Goal: Check status: Check status

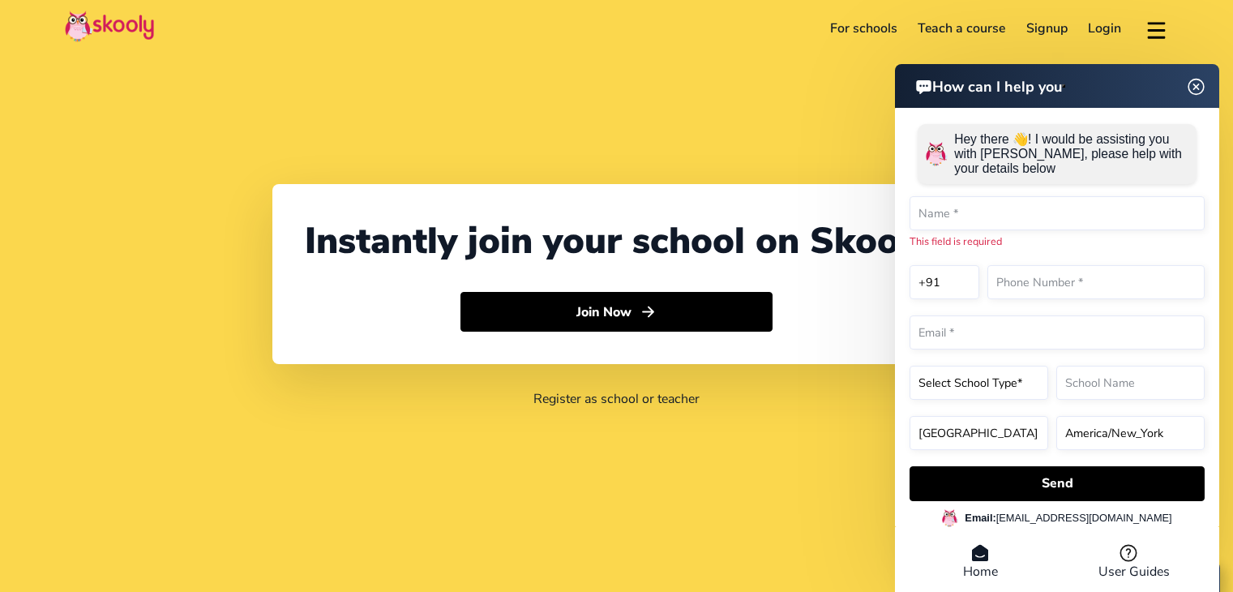
select select "91"
select select "India"
select select "Asia/Kolkata"
click at [1095, 24] on link "Login" at bounding box center [1105, 28] width 54 height 26
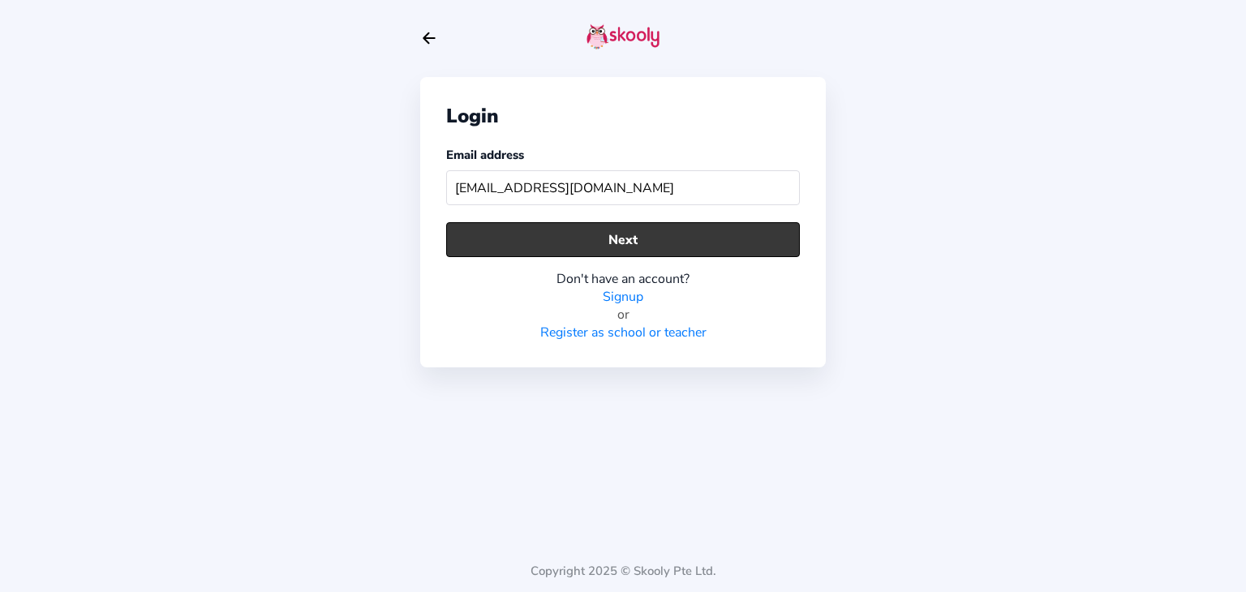
type input "skoolyacademy@gmail.com"
click at [513, 249] on button "Next" at bounding box center [623, 239] width 354 height 35
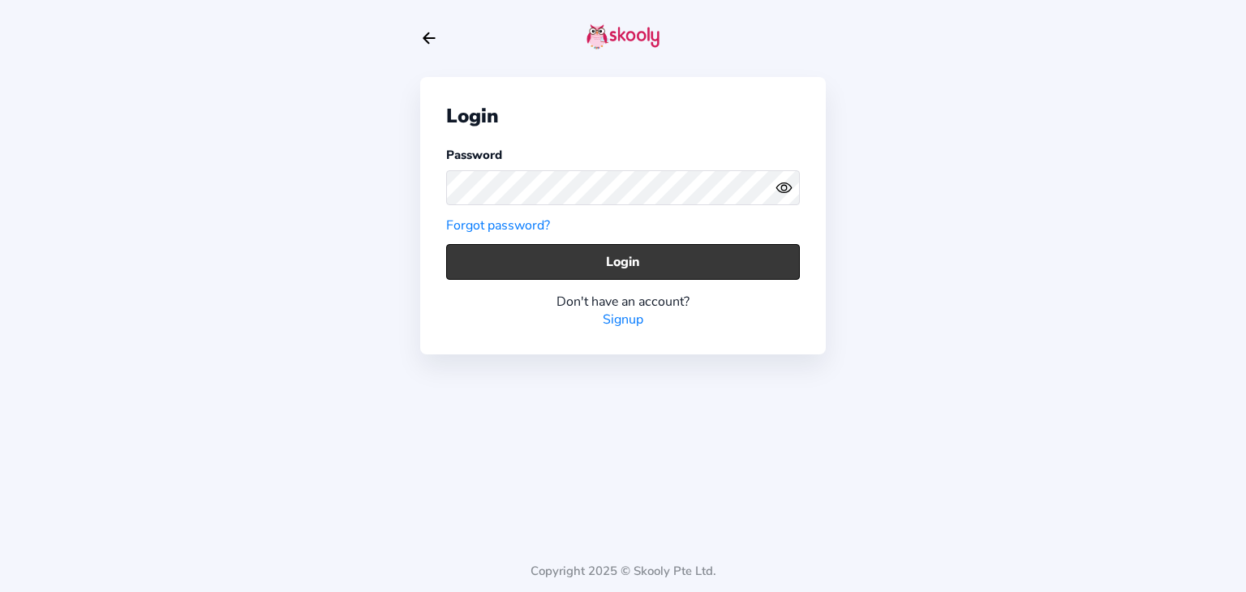
click at [524, 259] on button "Login" at bounding box center [623, 261] width 354 height 35
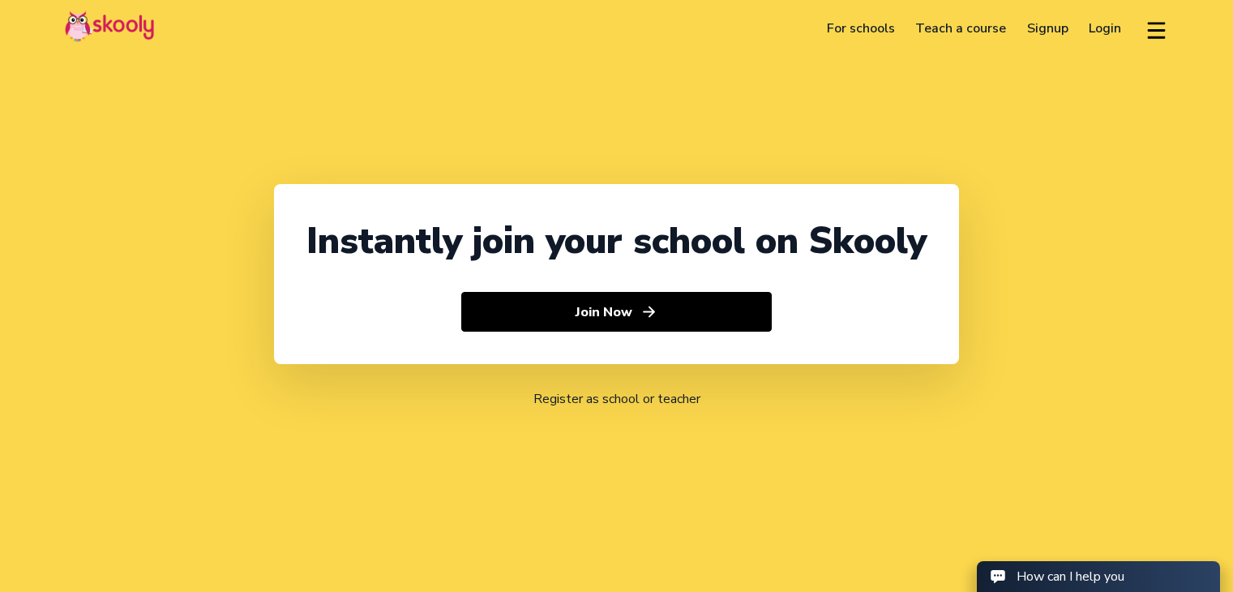
select select "91"
select select "India"
select select "Asia/Kolkata"
click at [1105, 33] on link "Login" at bounding box center [1106, 28] width 54 height 26
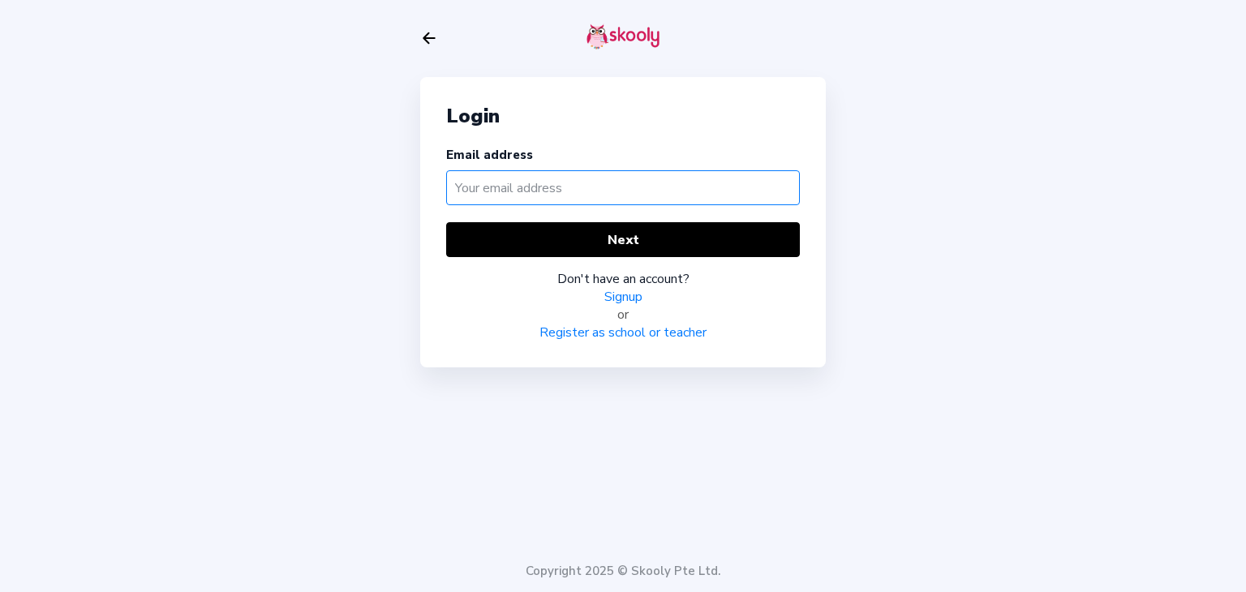
paste input "revimom@mailinator.com"
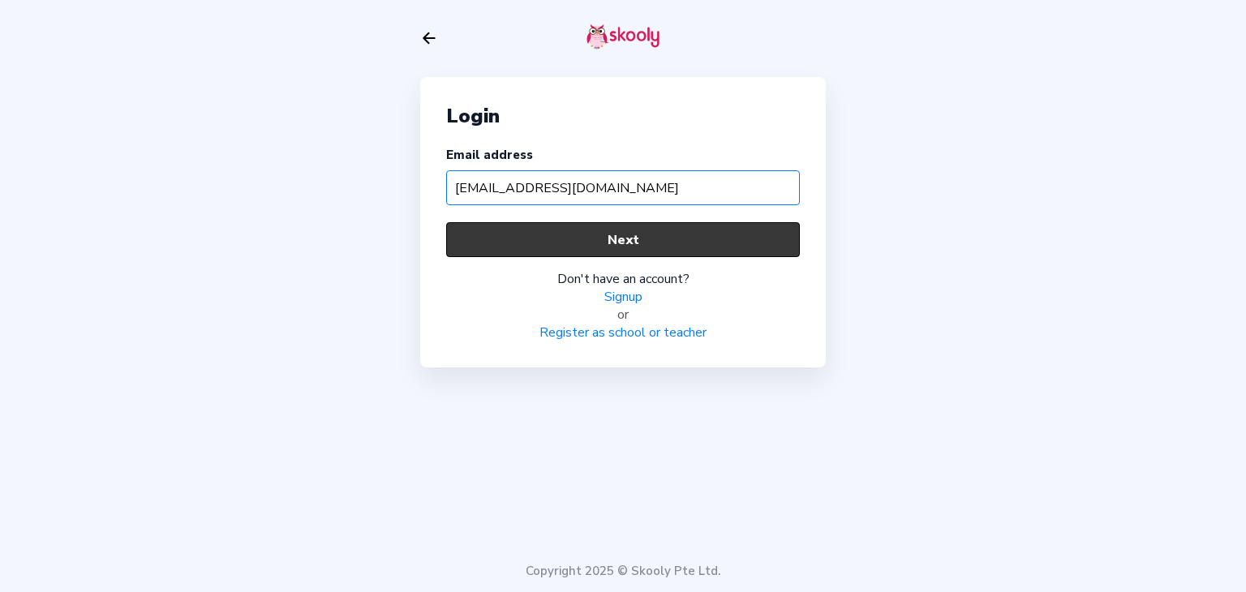
type input "revimom@mailinator.com"
click at [527, 254] on button "Next" at bounding box center [623, 239] width 354 height 35
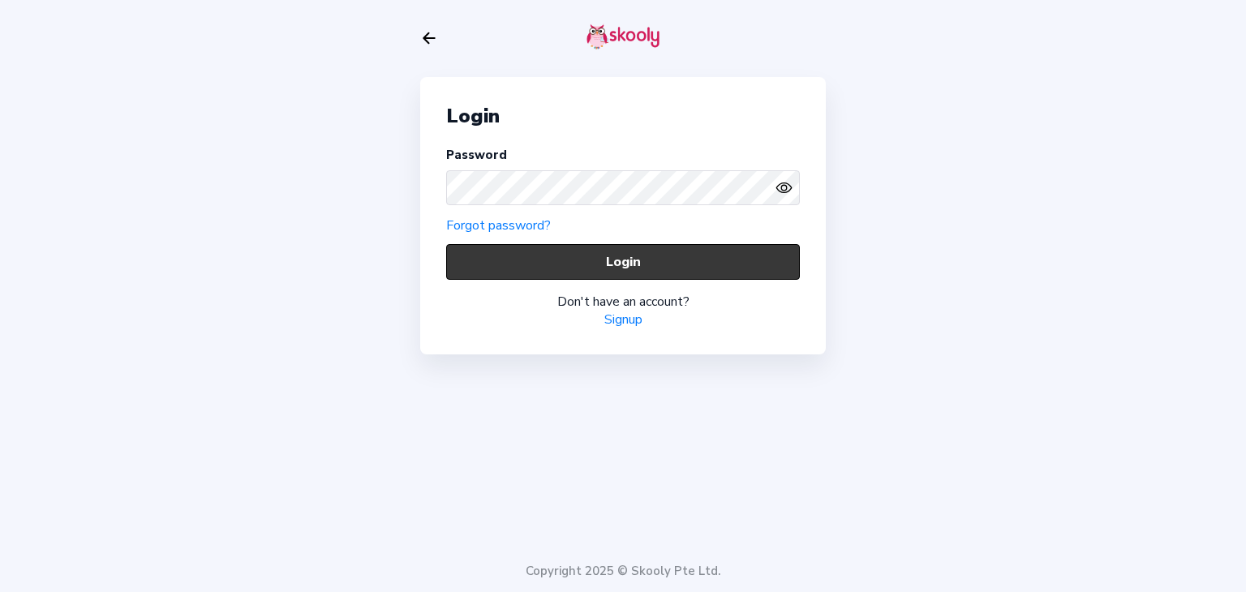
click at [562, 268] on button "Login" at bounding box center [623, 261] width 354 height 35
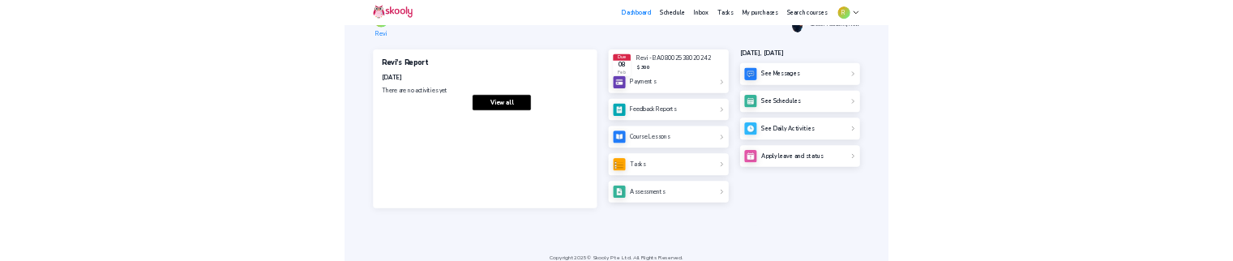
scroll to position [81, 0]
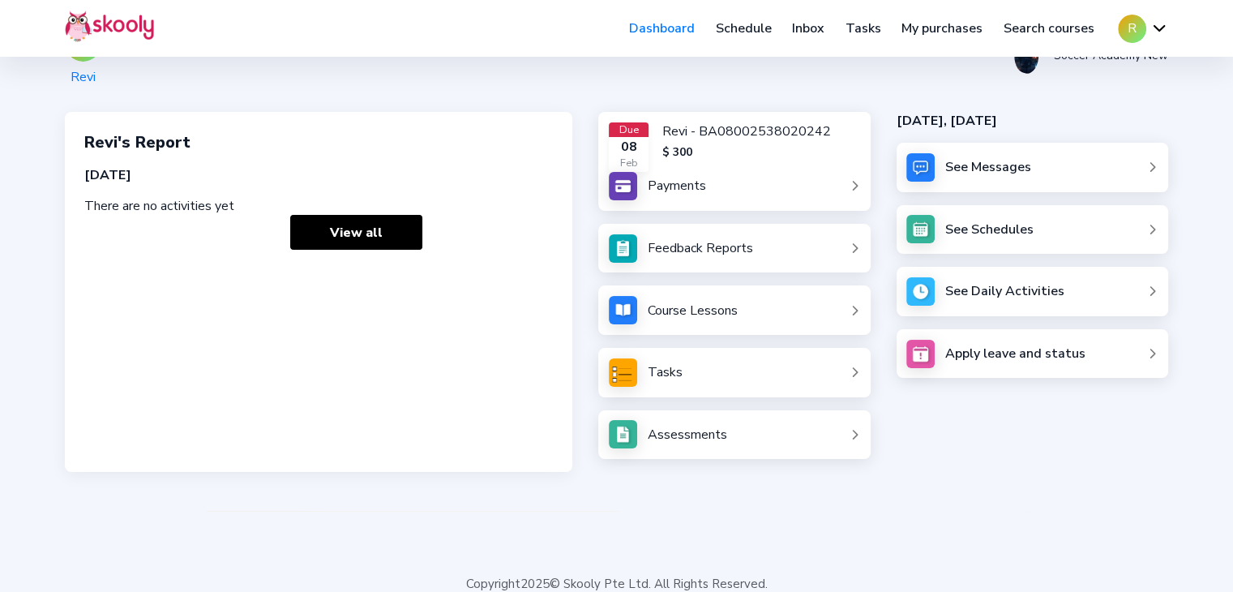
click at [668, 435] on div "Assessments" at bounding box center [687, 435] width 79 height 18
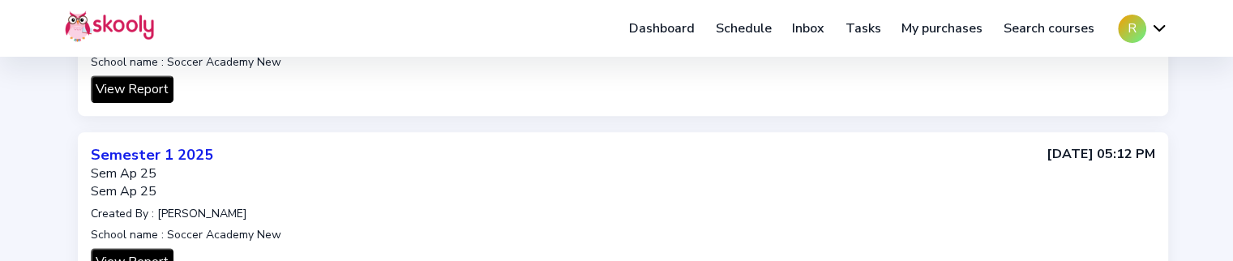
scroll to position [973, 0]
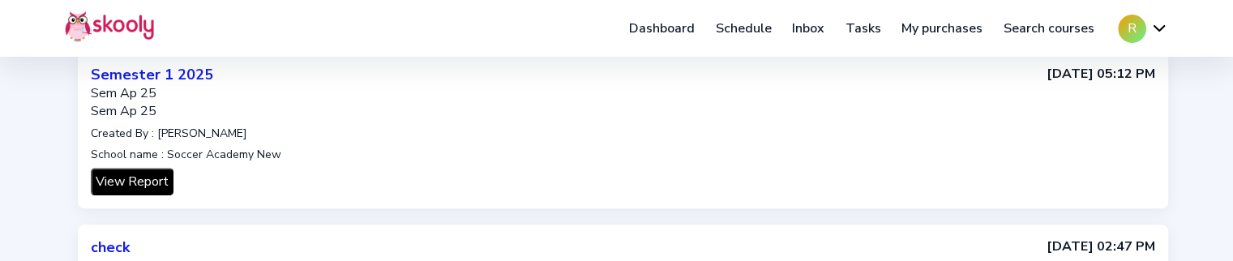
click at [116, 169] on button "View Report" at bounding box center [132, 182] width 83 height 28
click at [120, 182] on button "View Report" at bounding box center [132, 182] width 83 height 28
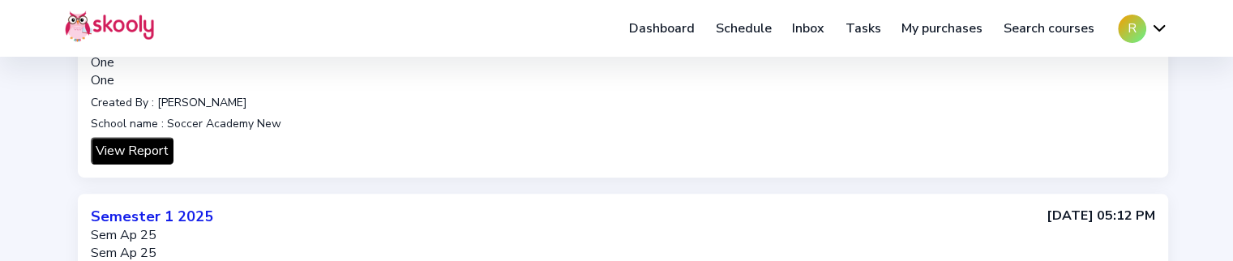
scroll to position [830, 0]
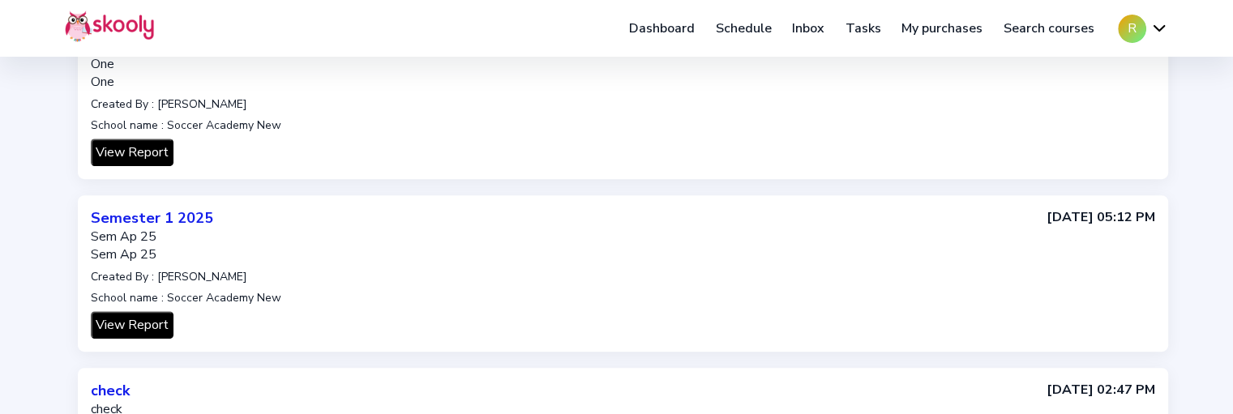
click at [143, 317] on button "View Report" at bounding box center [132, 325] width 83 height 28
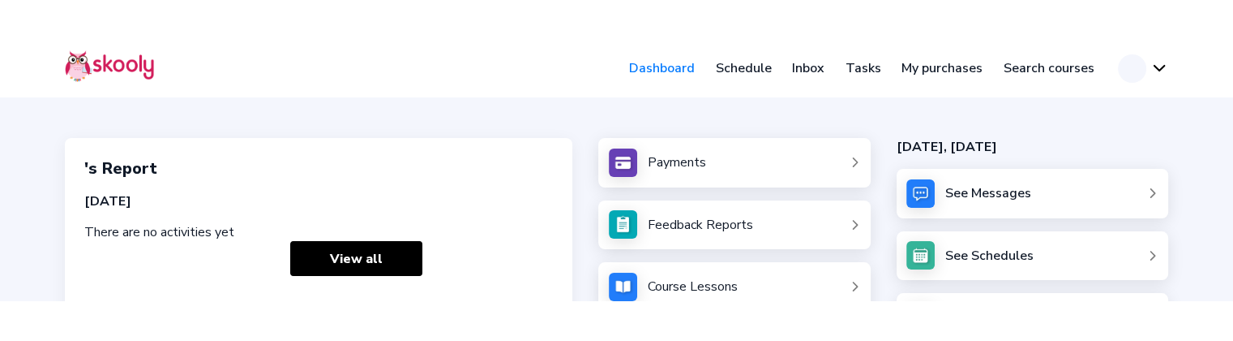
scroll to position [85, 0]
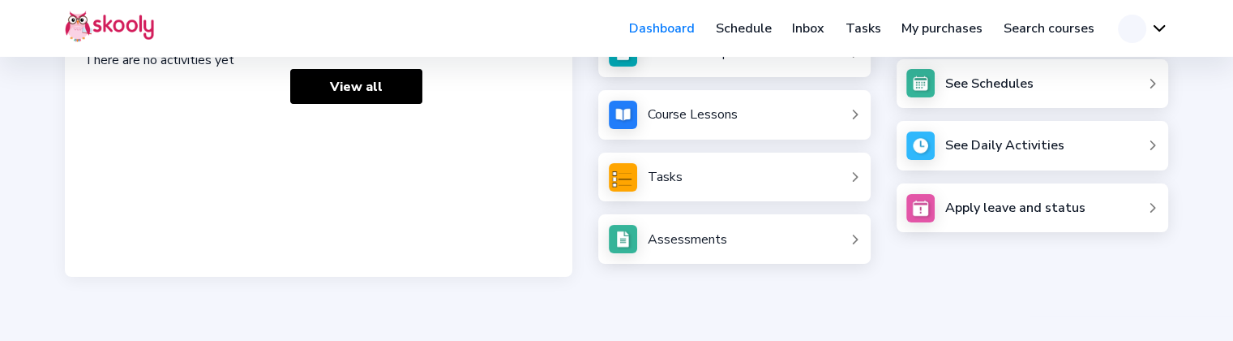
click at [715, 241] on div "Assessments" at bounding box center [687, 239] width 79 height 18
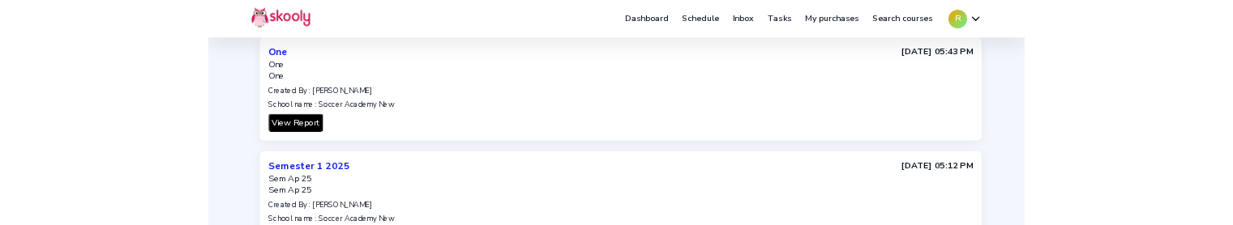
scroll to position [892, 0]
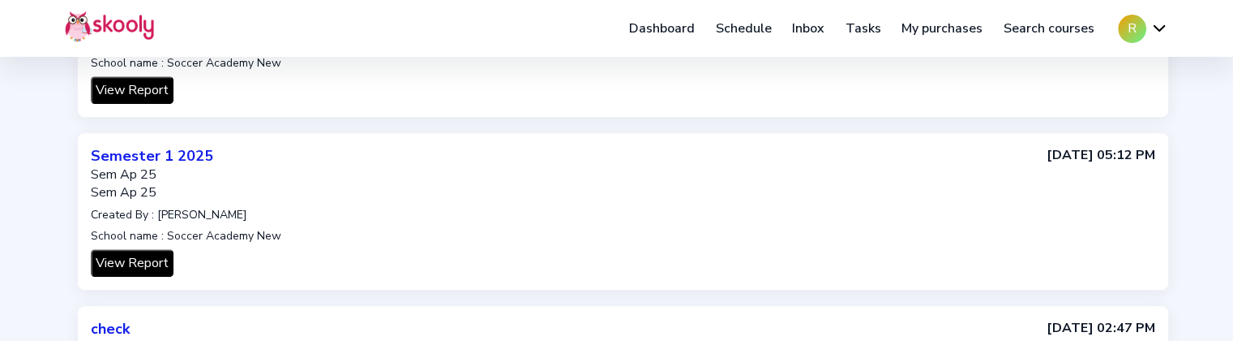
click at [139, 260] on button "View Report" at bounding box center [132, 263] width 83 height 28
click at [137, 260] on button "View Report" at bounding box center [132, 263] width 83 height 28
click at [136, 260] on button "View Report" at bounding box center [132, 263] width 83 height 28
click at [116, 253] on button "View Report" at bounding box center [132, 263] width 83 height 28
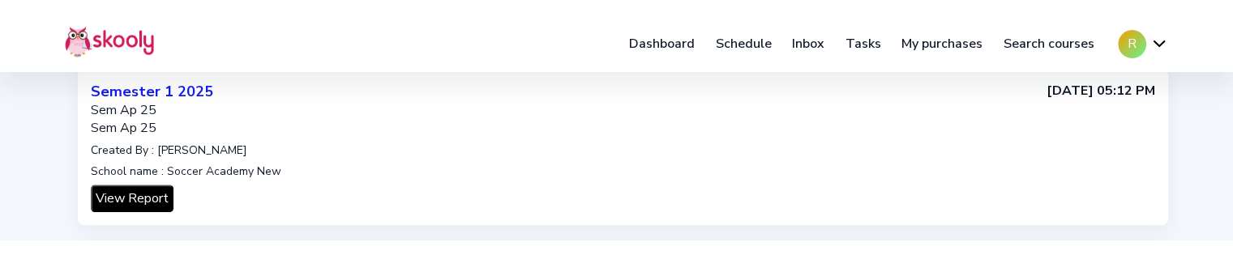
scroll to position [973, 0]
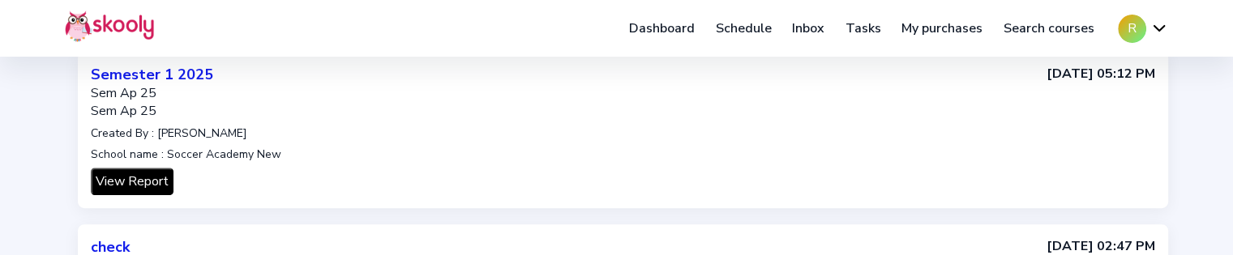
click at [111, 176] on button "View Report" at bounding box center [132, 182] width 83 height 28
click at [137, 182] on button "View Report" at bounding box center [132, 182] width 83 height 28
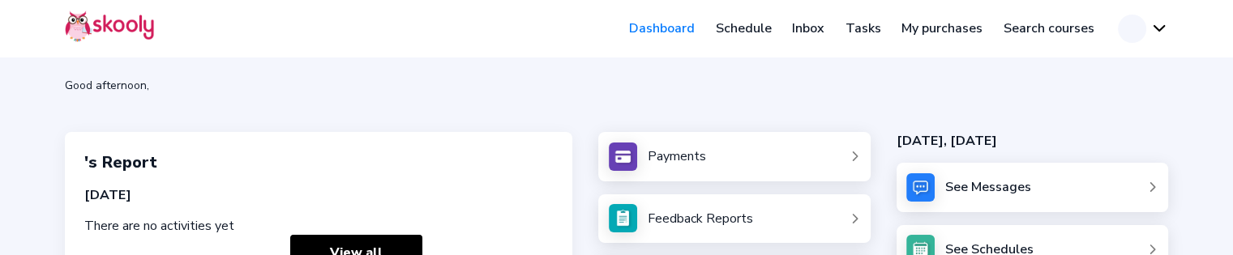
scroll to position [334, 0]
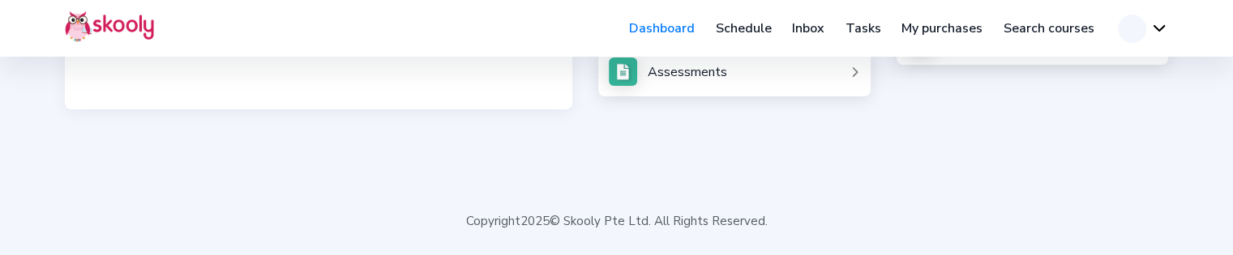
click at [648, 82] on link "Assessments" at bounding box center [734, 72] width 251 height 28
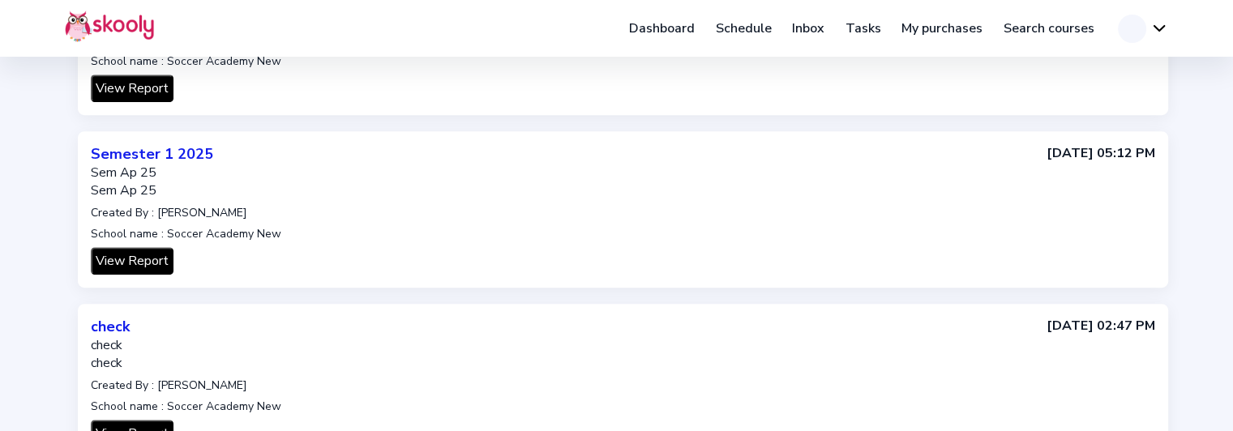
scroll to position [983, 0]
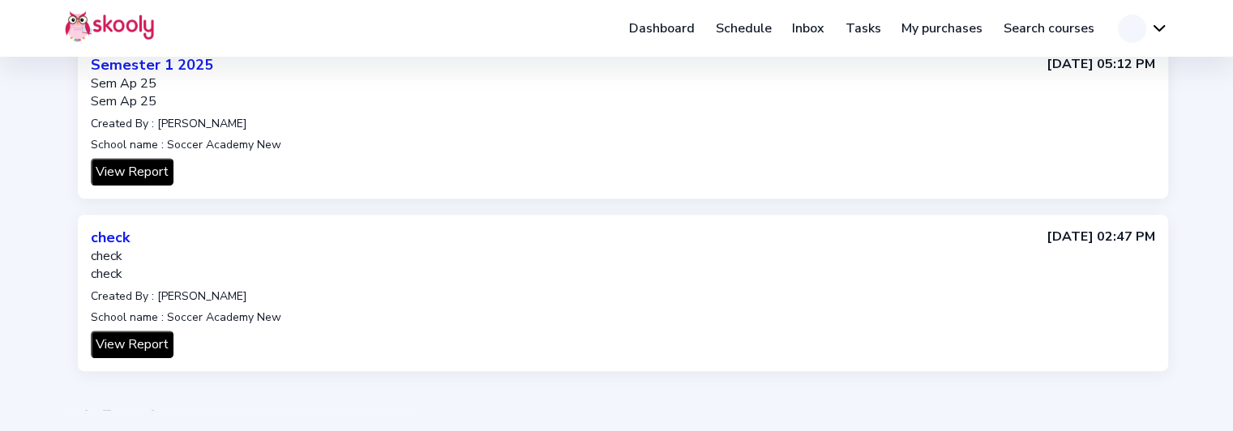
click at [139, 174] on button "View Report" at bounding box center [132, 172] width 83 height 28
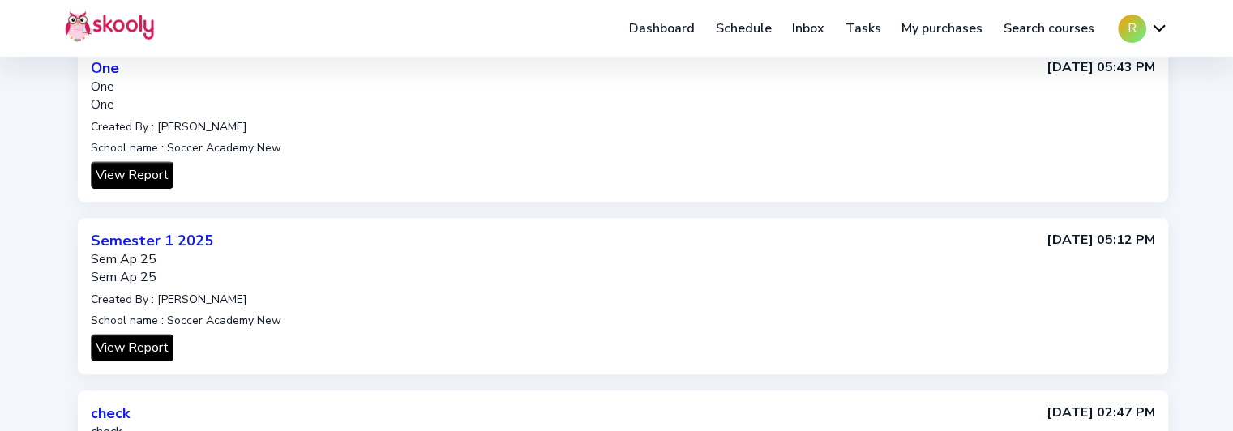
scroll to position [811, 0]
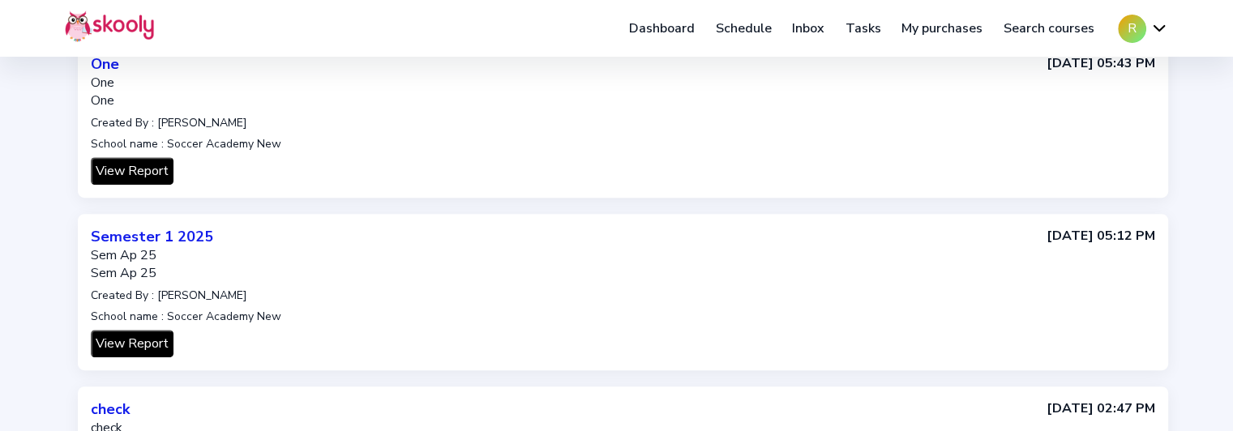
click at [135, 255] on button "View Report" at bounding box center [132, 344] width 83 height 28
